Goal: Check status: Check status

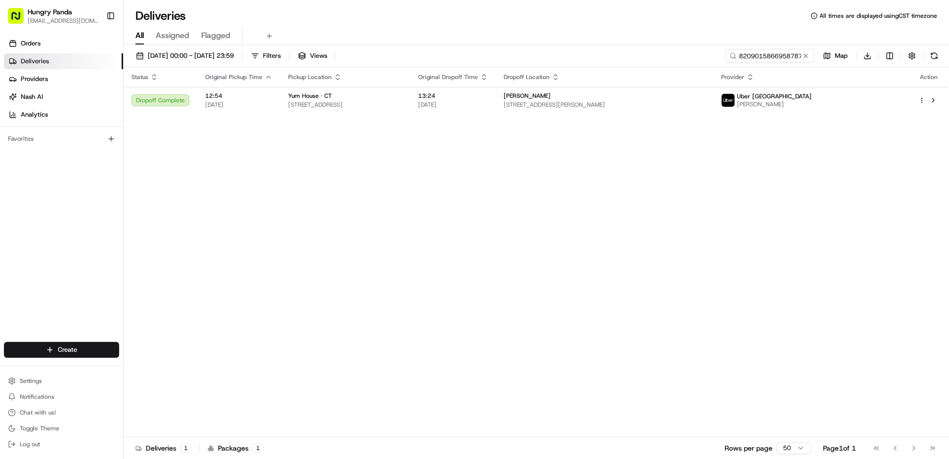
drag, startPoint x: 807, startPoint y: 58, endPoint x: 793, endPoint y: 56, distance: 14.9
click at [803, 58] on button at bounding box center [806, 56] width 10 height 10
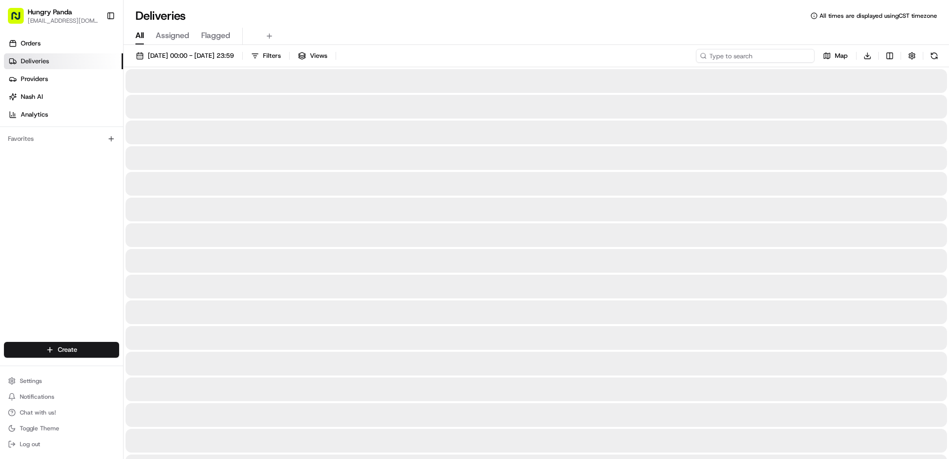
click at [790, 54] on input at bounding box center [755, 56] width 119 height 14
paste input "362700116625173852436"
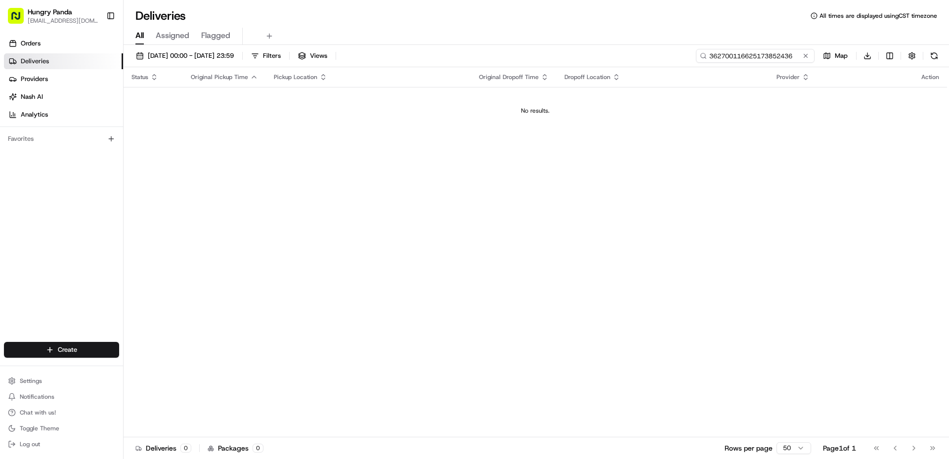
type input "362700116625173852436"
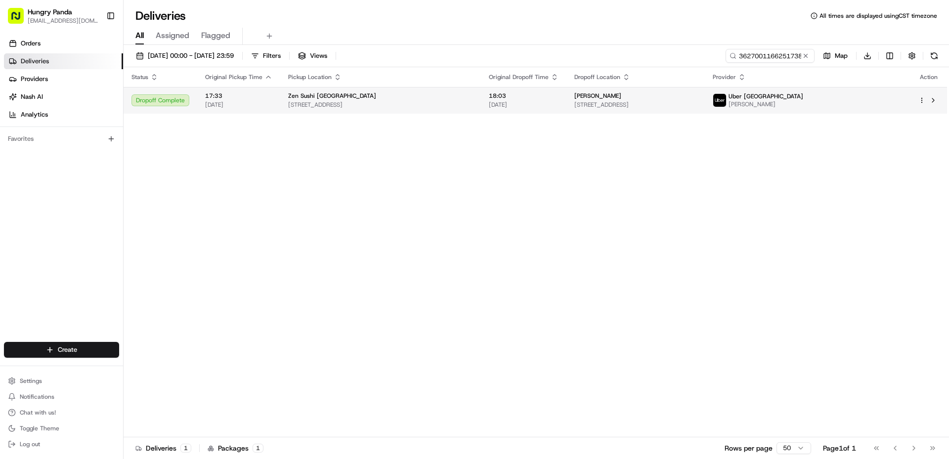
click at [803, 98] on span "Uber [GEOGRAPHIC_DATA]" at bounding box center [766, 96] width 75 height 8
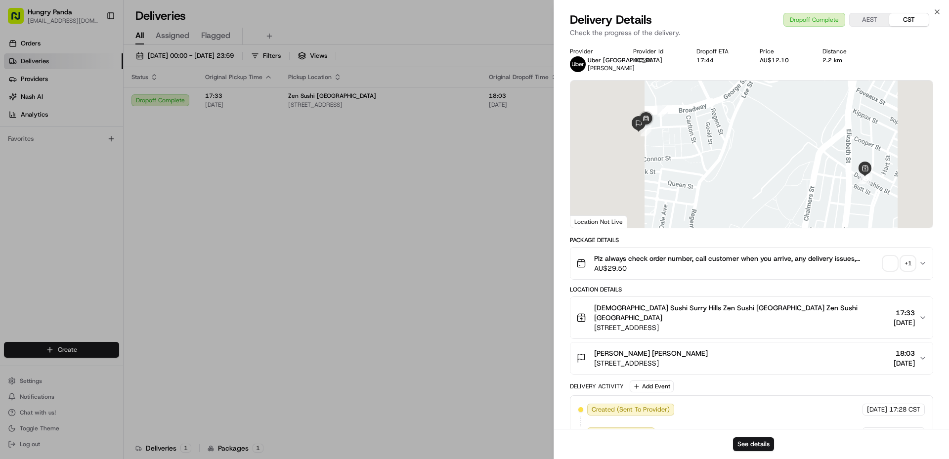
click at [907, 263] on div "+ 1" at bounding box center [908, 264] width 14 height 14
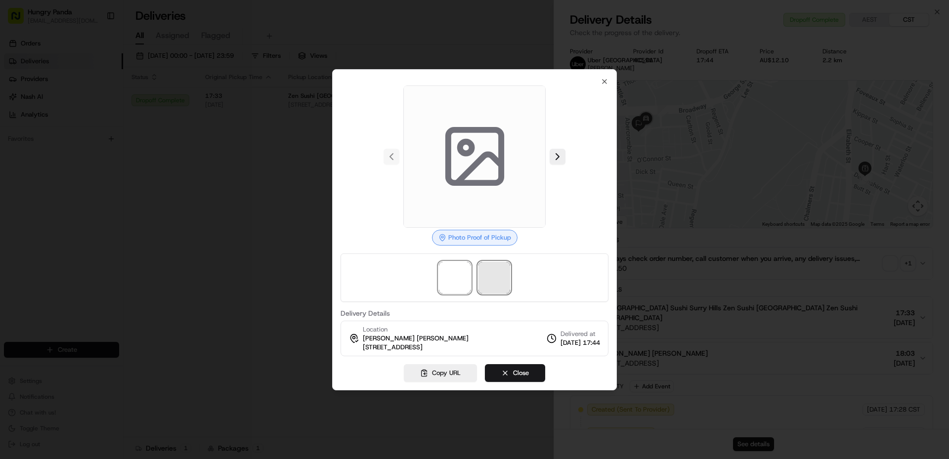
click at [485, 273] on span at bounding box center [495, 278] width 32 height 32
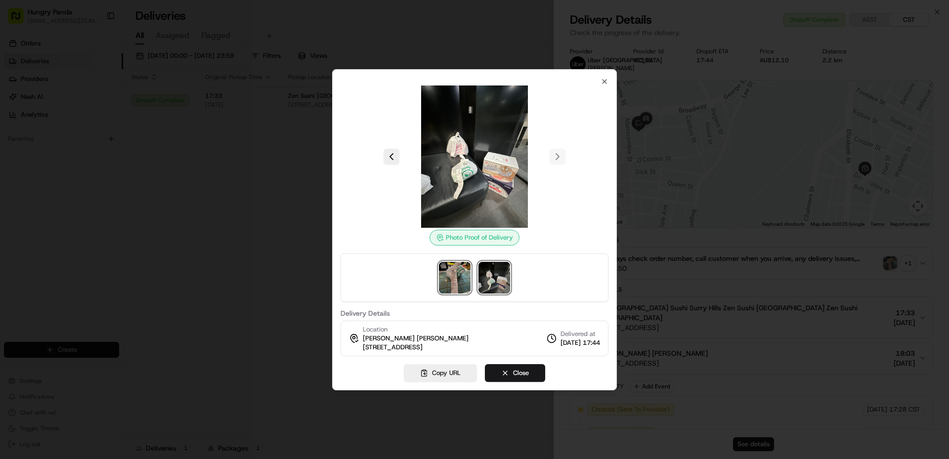
click at [466, 274] on img at bounding box center [455, 278] width 32 height 32
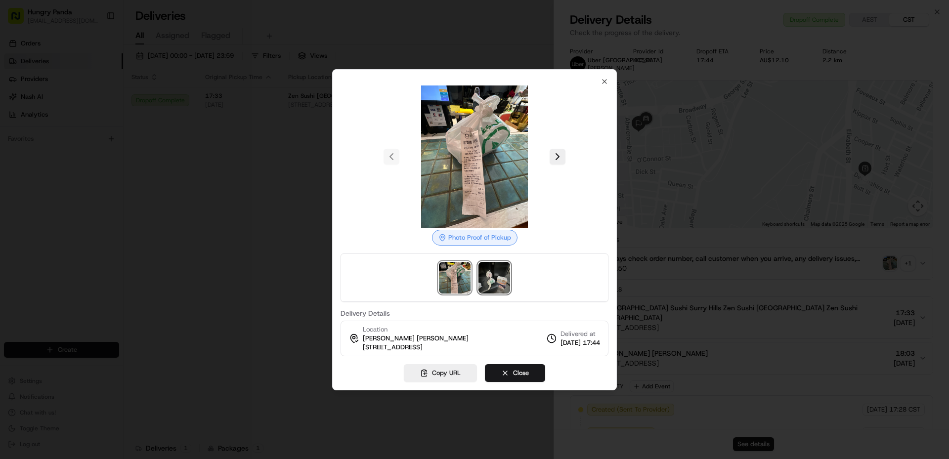
click at [490, 275] on img at bounding box center [495, 278] width 32 height 32
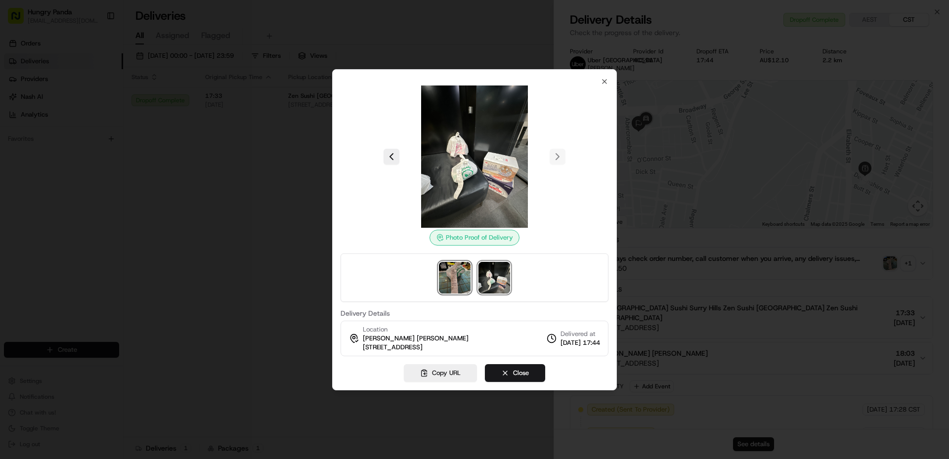
click at [452, 268] on img at bounding box center [455, 278] width 32 height 32
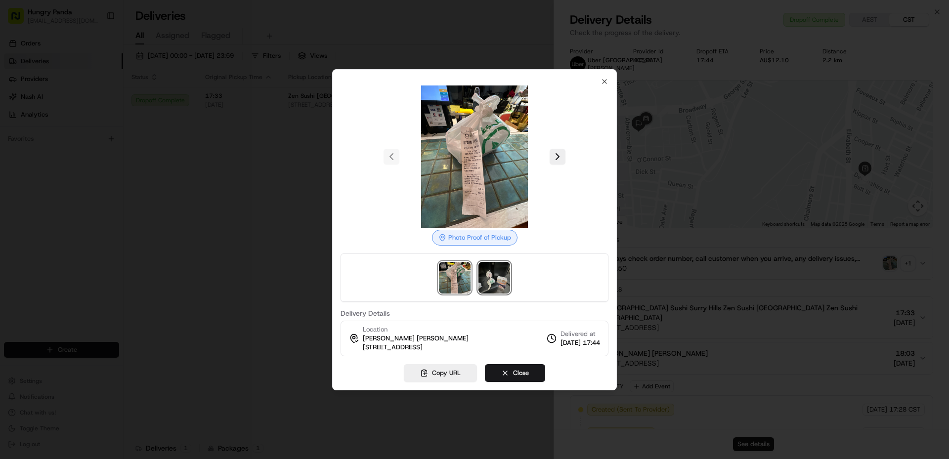
click at [489, 285] on img at bounding box center [495, 278] width 32 height 32
